Goal: Use online tool/utility: Utilize a website feature to perform a specific function

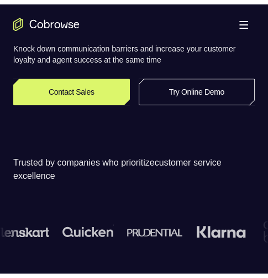
scroll to position [221, 0]
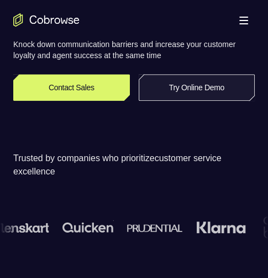
click at [226, 84] on link "Try Online Demo" at bounding box center [197, 87] width 117 height 27
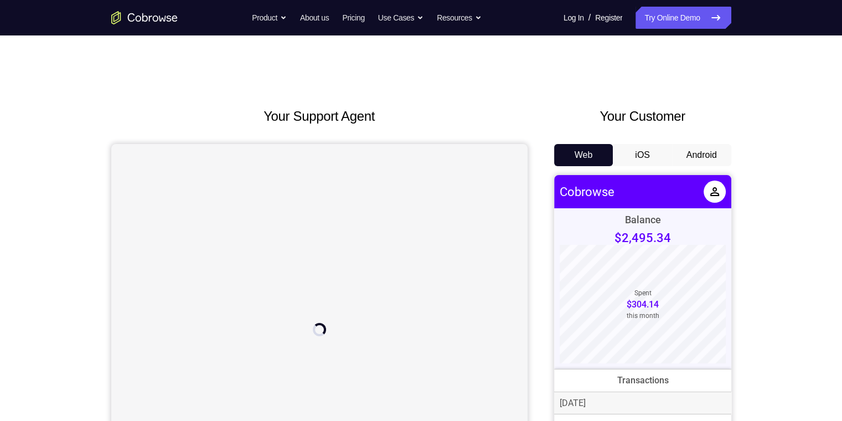
click at [268, 152] on button "Android" at bounding box center [701, 155] width 59 height 22
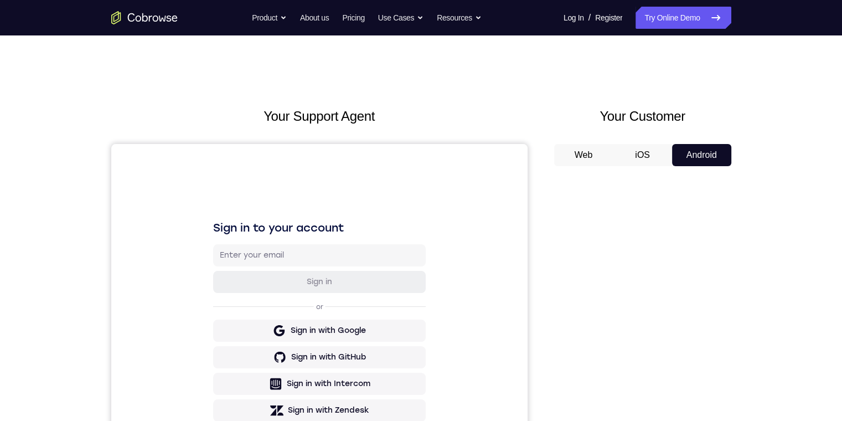
click at [268, 155] on button "Android" at bounding box center [701, 155] width 59 height 22
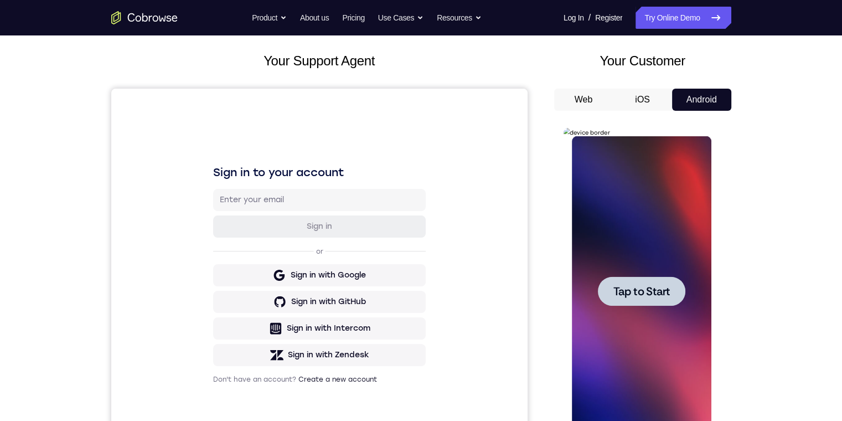
click at [268, 277] on span "Tap to Start" at bounding box center [641, 291] width 56 height 11
click at [268, 277] on div at bounding box center [642, 291] width 140 height 310
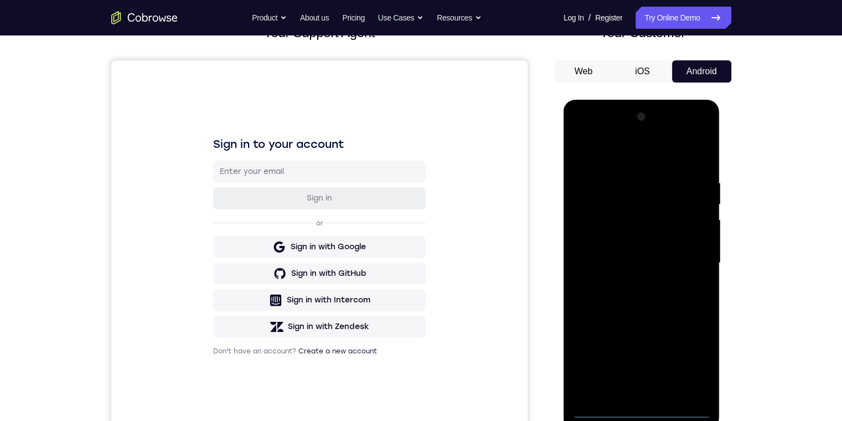
scroll to position [111, 0]
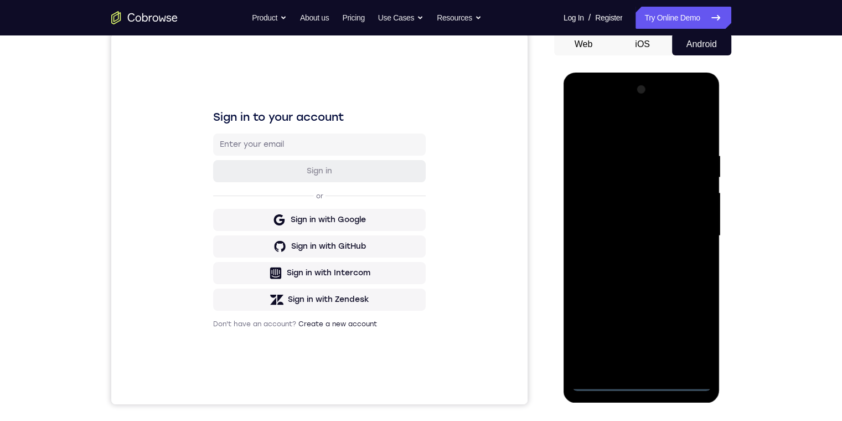
click at [268, 277] on div at bounding box center [642, 236] width 140 height 310
drag, startPoint x: 695, startPoint y: 320, endPoint x: 610, endPoint y: 312, distance: 85.7
click at [268, 277] on div at bounding box center [642, 236] width 140 height 310
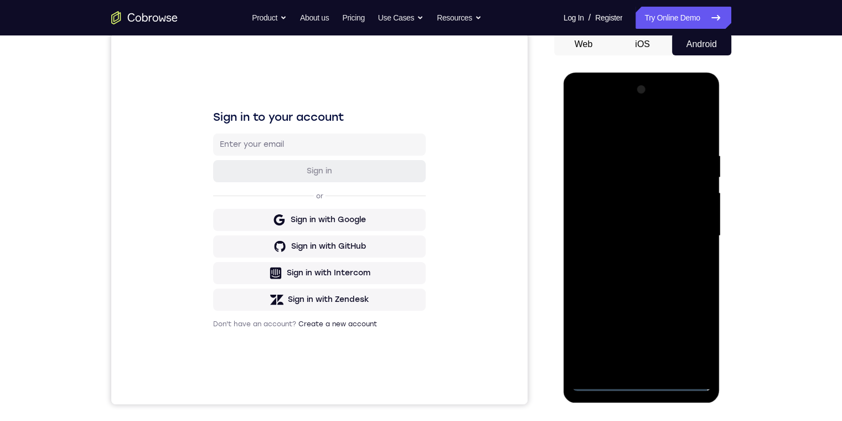
click at [268, 277] on div at bounding box center [642, 236] width 140 height 310
drag, startPoint x: 601, startPoint y: 378, endPoint x: 637, endPoint y: 381, distance: 36.1
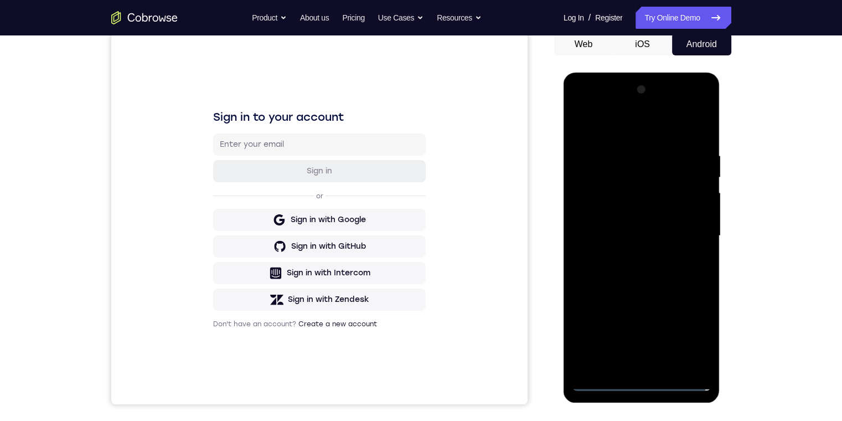
click at [268, 277] on div at bounding box center [642, 236] width 140 height 310
drag, startPoint x: 636, startPoint y: 205, endPoint x: 683, endPoint y: 229, distance: 52.5
click at [268, 152] on div at bounding box center [642, 236] width 140 height 310
click at [268, 277] on div at bounding box center [642, 236] width 140 height 310
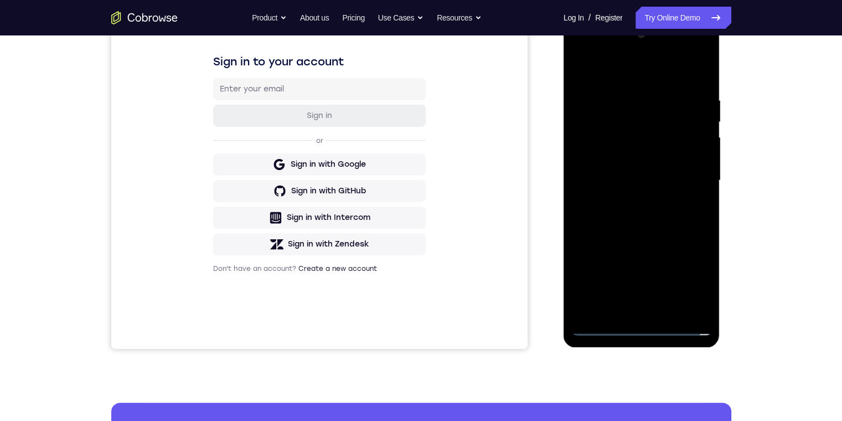
scroll to position [55, 0]
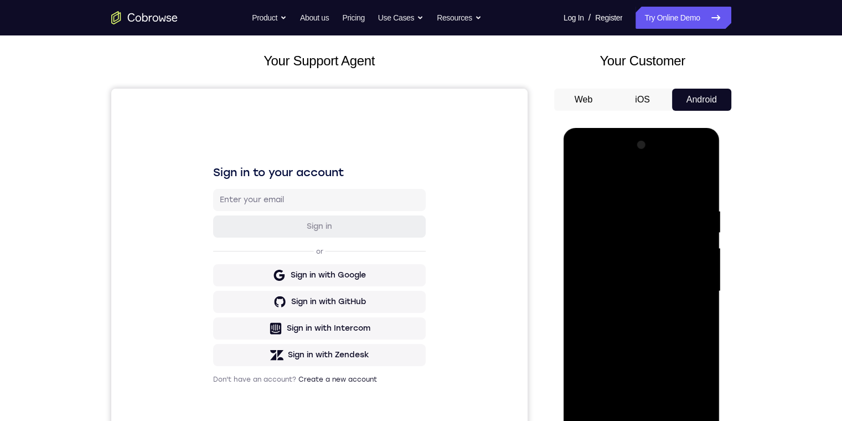
drag, startPoint x: 644, startPoint y: 331, endPoint x: 640, endPoint y: 287, distance: 43.9
click at [268, 277] on div at bounding box center [642, 291] width 140 height 310
click at [268, 214] on div at bounding box center [642, 291] width 140 height 310
click at [268, 194] on div at bounding box center [642, 291] width 140 height 310
click at [268, 188] on div at bounding box center [642, 291] width 140 height 310
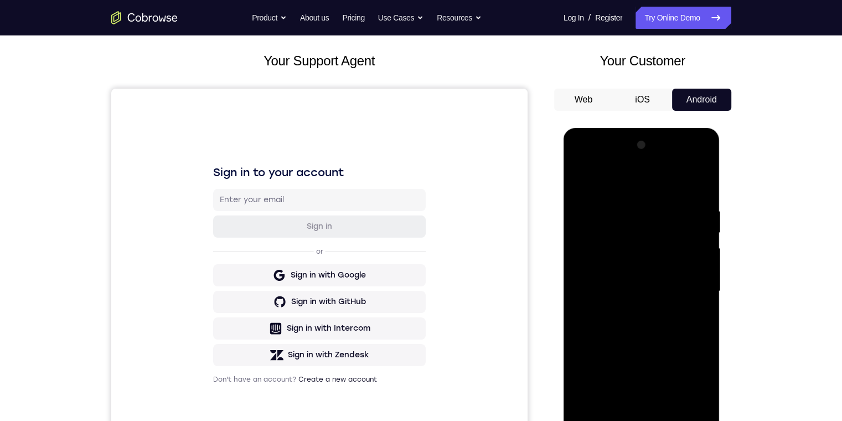
click at [268, 194] on div at bounding box center [642, 291] width 140 height 310
click at [268, 159] on div at bounding box center [642, 291] width 140 height 310
click at [268, 163] on div at bounding box center [642, 291] width 140 height 310
click at [268, 181] on div "Your Support Agent Your Customer Web iOS Android Next Steps We’d be happy to gi…" at bounding box center [421, 345] width 842 height 730
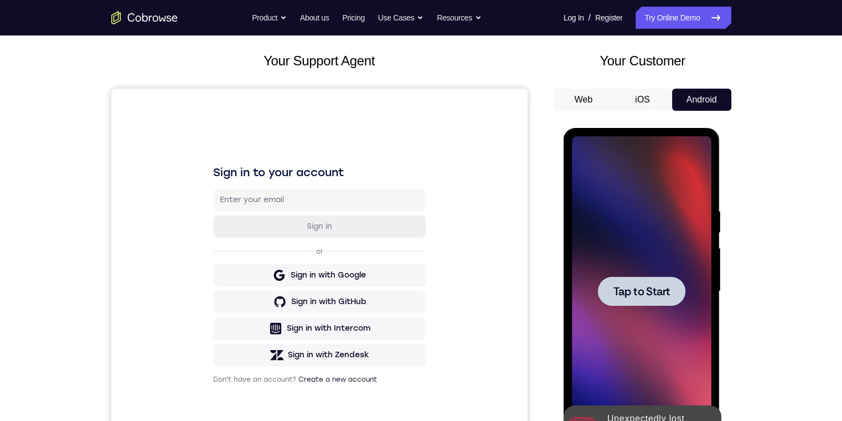
click at [268, 277] on div at bounding box center [641, 290] width 87 height 29
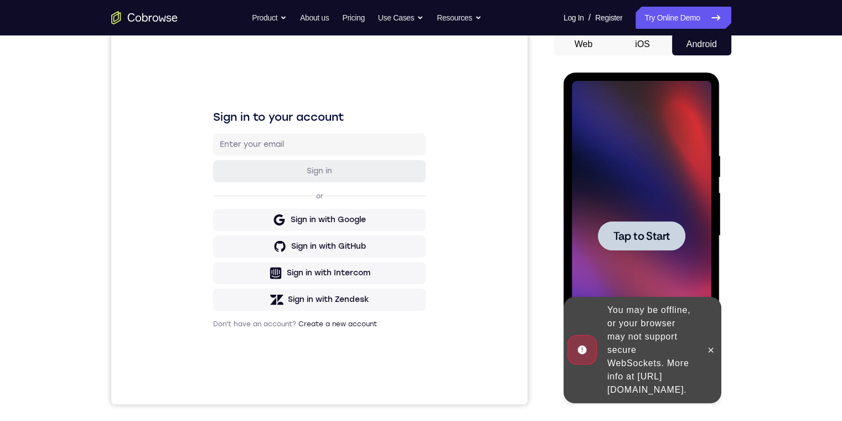
click at [268, 233] on span "Tap to Start" at bounding box center [641, 235] width 56 height 11
drag, startPoint x: 715, startPoint y: 337, endPoint x: 974, endPoint y: 188, distance: 298.3
click at [268, 277] on button at bounding box center [711, 350] width 18 height 18
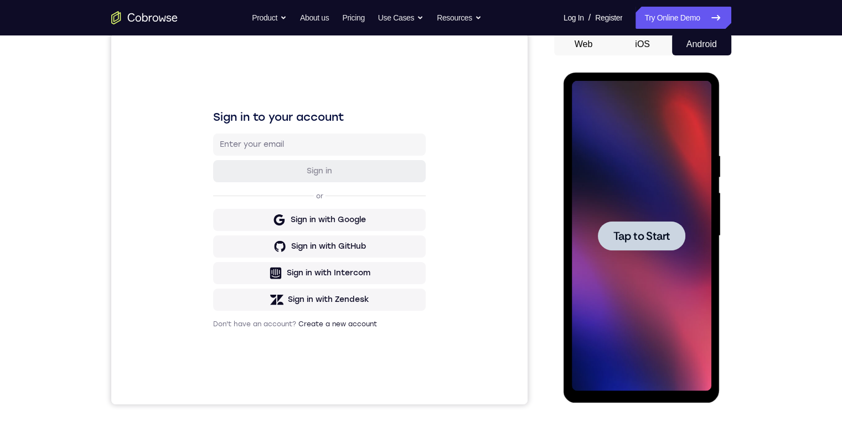
drag, startPoint x: 1288, startPoint y: 439, endPoint x: 655, endPoint y: 236, distance: 664.6
click at [268, 236] on span "Tap to Start" at bounding box center [641, 235] width 56 height 11
click at [268, 228] on div at bounding box center [641, 235] width 87 height 29
click at [268, 230] on span "Tap to Start" at bounding box center [641, 235] width 56 height 11
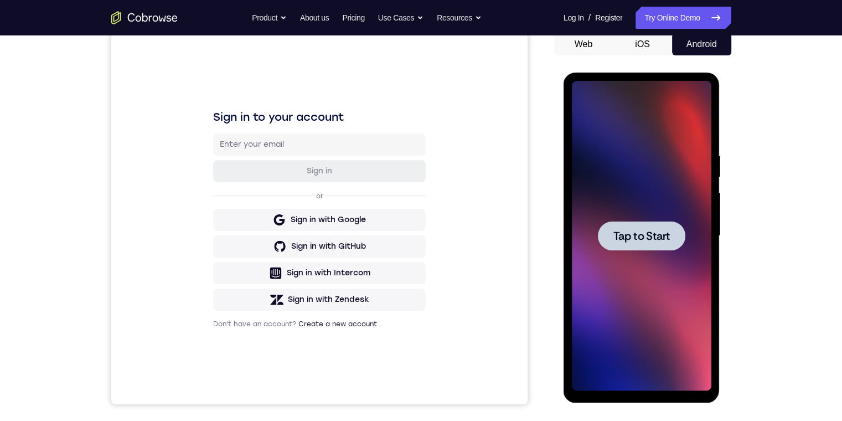
click at [268, 239] on span "Tap to Start" at bounding box center [641, 235] width 56 height 11
click at [268, 237] on span "Tap to Start" at bounding box center [641, 235] width 56 height 11
click at [268, 235] on div at bounding box center [641, 235] width 87 height 29
click at [268, 233] on span "Tap to Start" at bounding box center [641, 235] width 56 height 11
drag, startPoint x: 667, startPoint y: 223, endPoint x: 642, endPoint y: 239, distance: 29.6
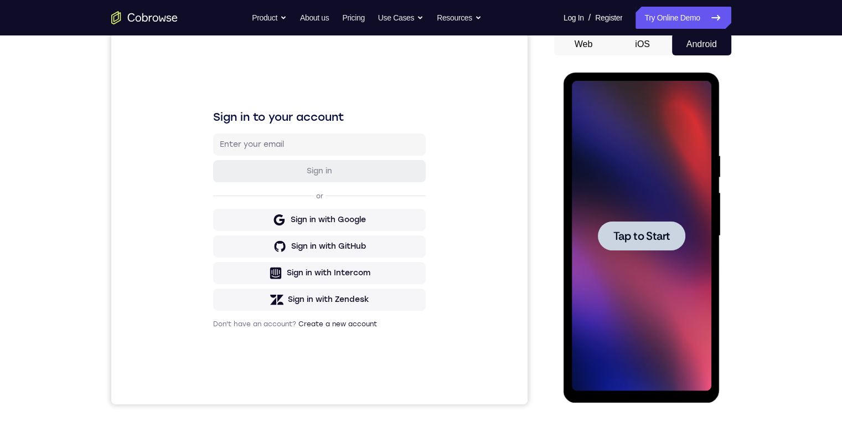
click at [268, 239] on span "Tap to Start" at bounding box center [641, 235] width 56 height 11
click at [268, 161] on div "Your Support Agent Your Customer Web iOS Android Next Steps We’d be happy to gi…" at bounding box center [421, 290] width 842 height 730
drag, startPoint x: 695, startPoint y: 144, endPoint x: 688, endPoint y: 156, distance: 13.2
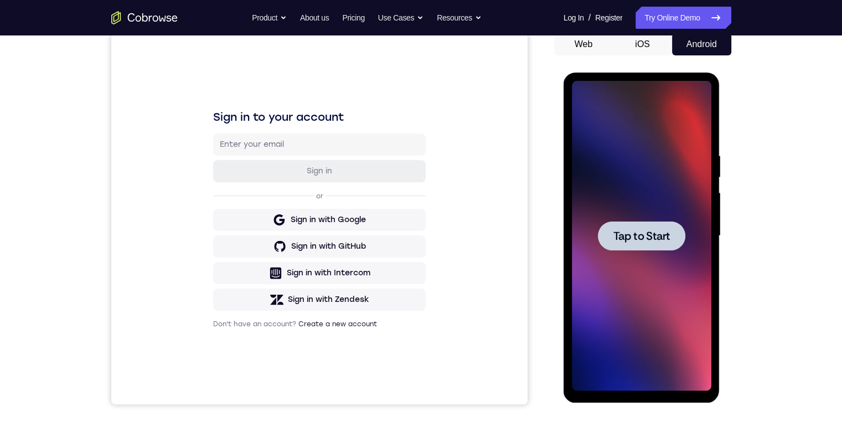
click at [268, 148] on div at bounding box center [642, 236] width 140 height 310
click at [268, 244] on div at bounding box center [641, 235] width 87 height 29
click at [268, 225] on div at bounding box center [641, 235] width 87 height 29
click at [268, 231] on span "Tap to Start" at bounding box center [641, 235] width 56 height 11
drag, startPoint x: 582, startPoint y: 194, endPoint x: 719, endPoint y: 283, distance: 162.5
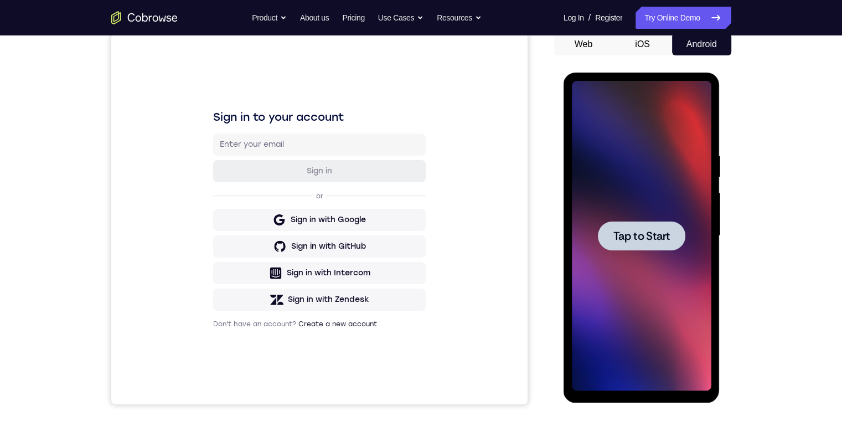
click at [268, 206] on div "Tap to Start" at bounding box center [642, 238] width 157 height 330
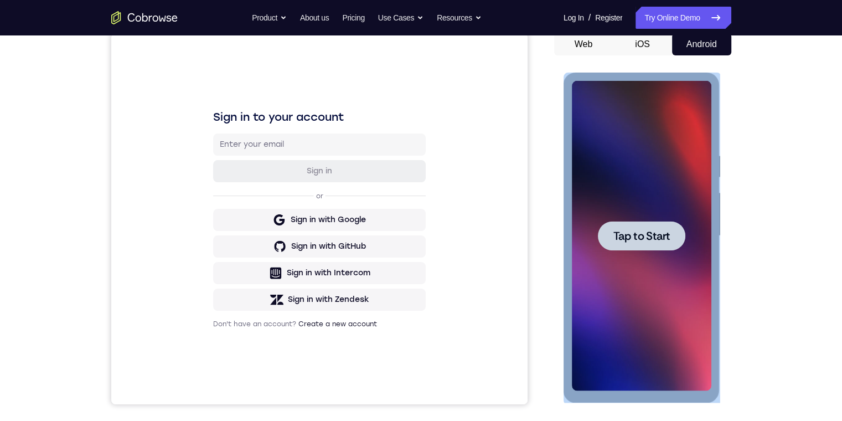
click at [268, 226] on div at bounding box center [641, 235] width 87 height 29
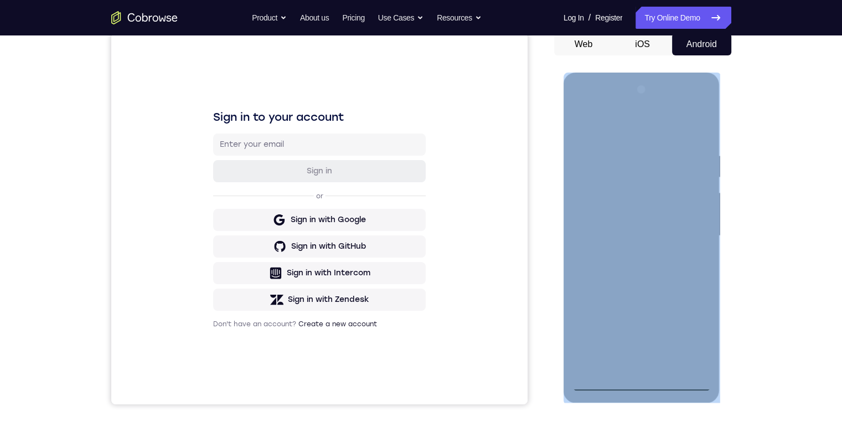
click at [268, 277] on div at bounding box center [642, 236] width 140 height 310
drag, startPoint x: 642, startPoint y: 380, endPoint x: 696, endPoint y: 332, distance: 72.5
click at [268, 277] on div at bounding box center [642, 236] width 140 height 310
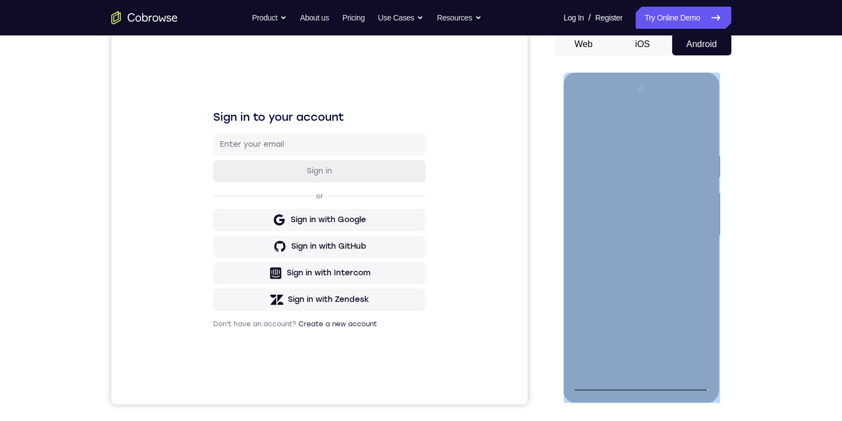
click at [268, 105] on div at bounding box center [642, 236] width 140 height 310
click at [268, 129] on div at bounding box center [642, 236] width 140 height 310
click at [268, 201] on div at bounding box center [642, 236] width 140 height 310
click at [268, 178] on div at bounding box center [642, 236] width 140 height 310
click at [268, 277] on div at bounding box center [642, 236] width 140 height 310
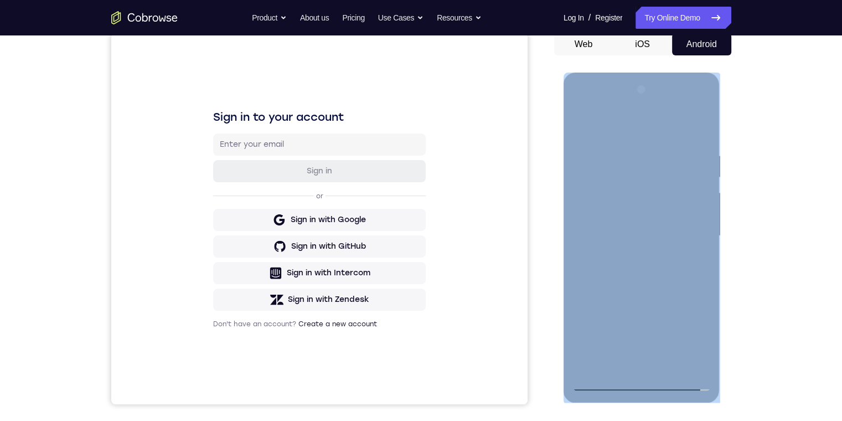
click at [268, 277] on div at bounding box center [642, 236] width 140 height 310
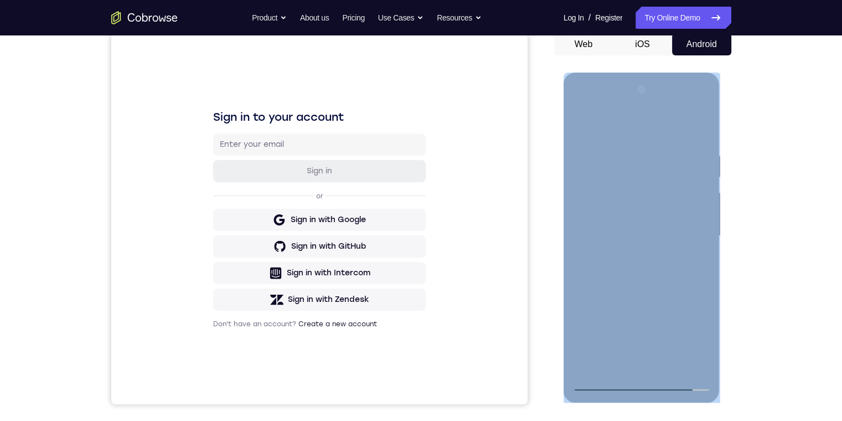
click at [268, 277] on div at bounding box center [642, 236] width 140 height 310
